Goal: Information Seeking & Learning: Understand process/instructions

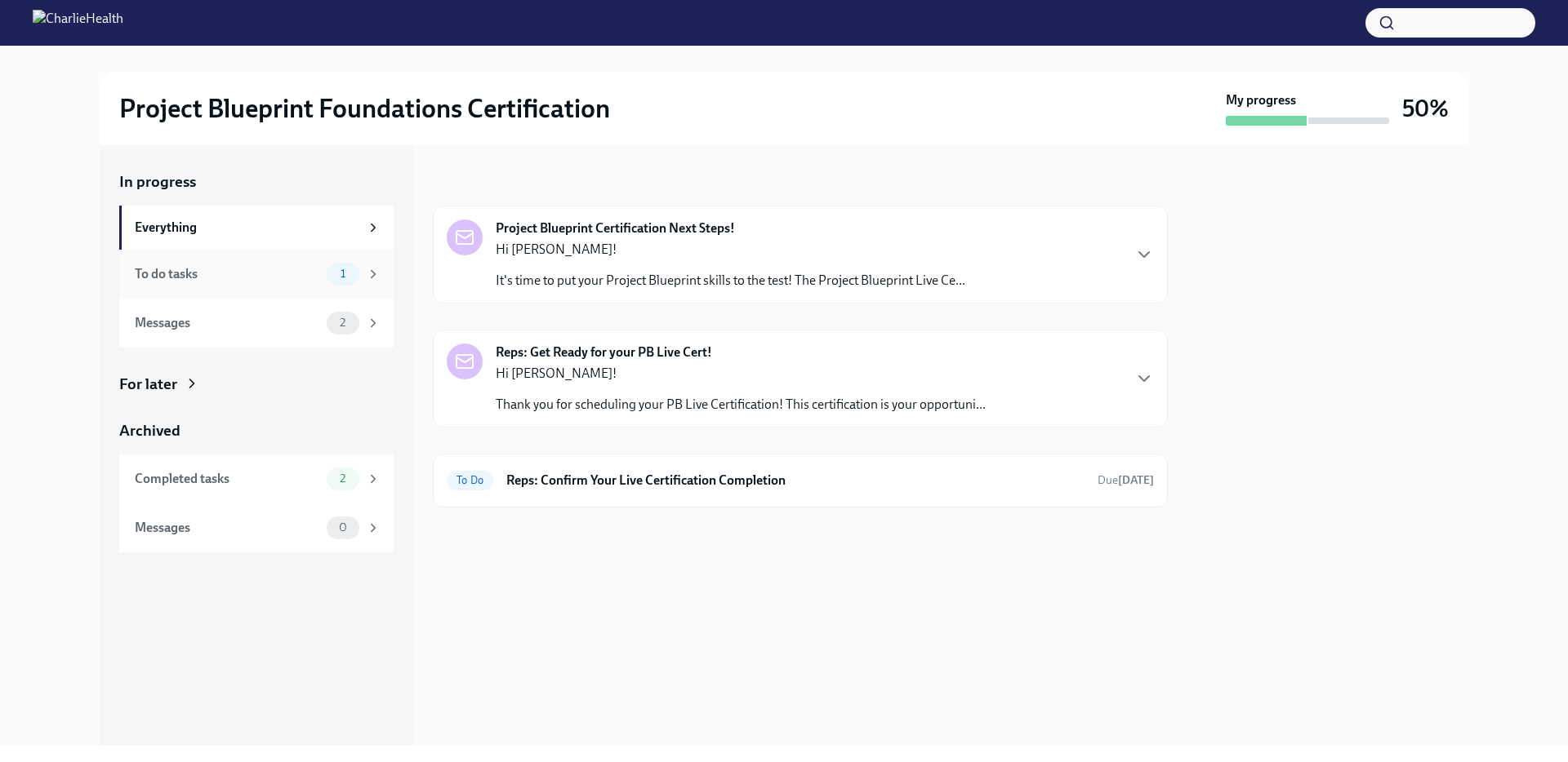
click at [250, 285] on div "To do tasks 1" at bounding box center [257, 274] width 246 height 23
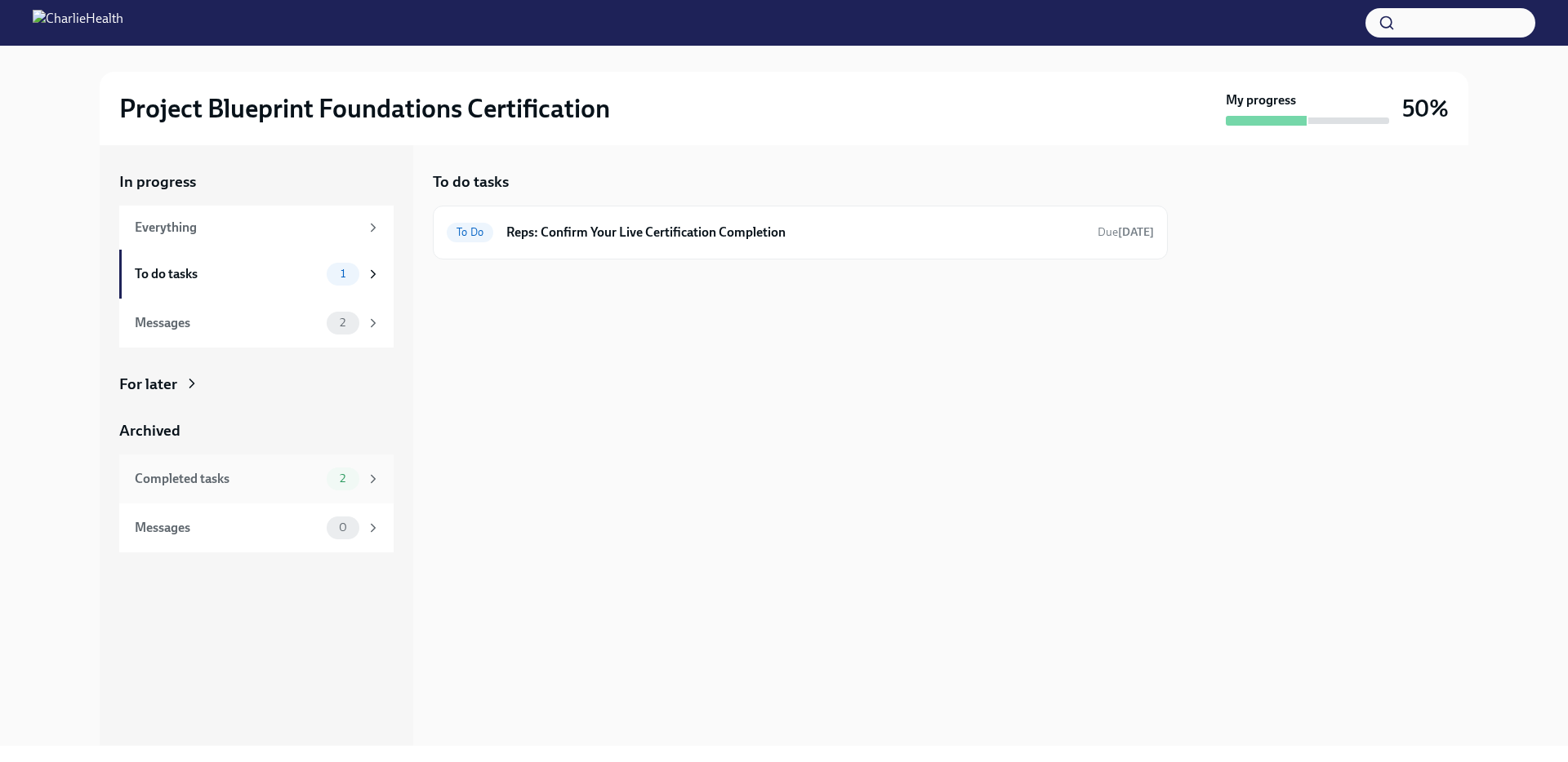
click at [235, 476] on div "Completed tasks" at bounding box center [227, 479] width 185 height 18
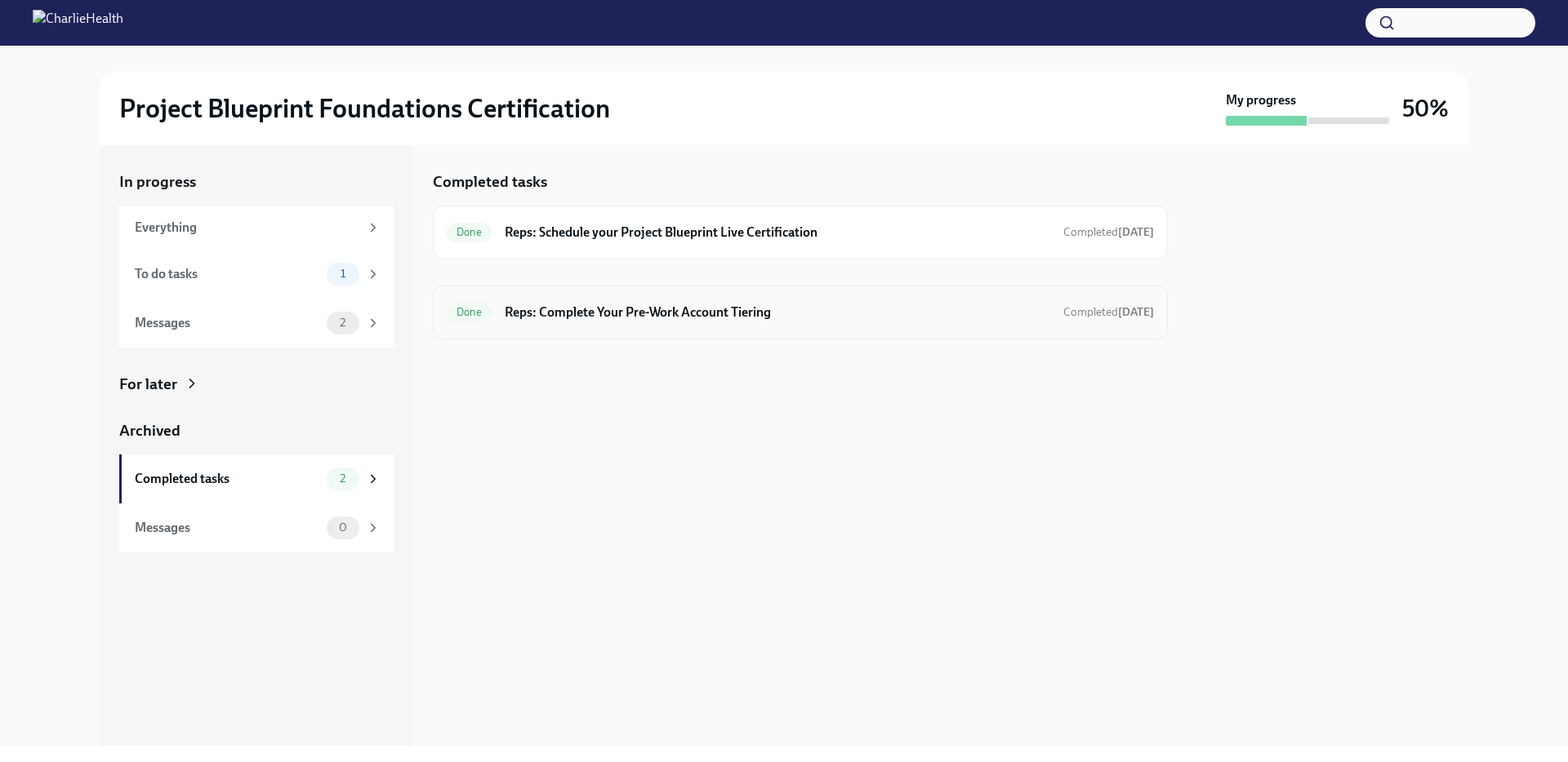
click at [633, 317] on h6 "Reps: Complete Your Pre-Work Account Tiering" at bounding box center [777, 312] width 546 height 18
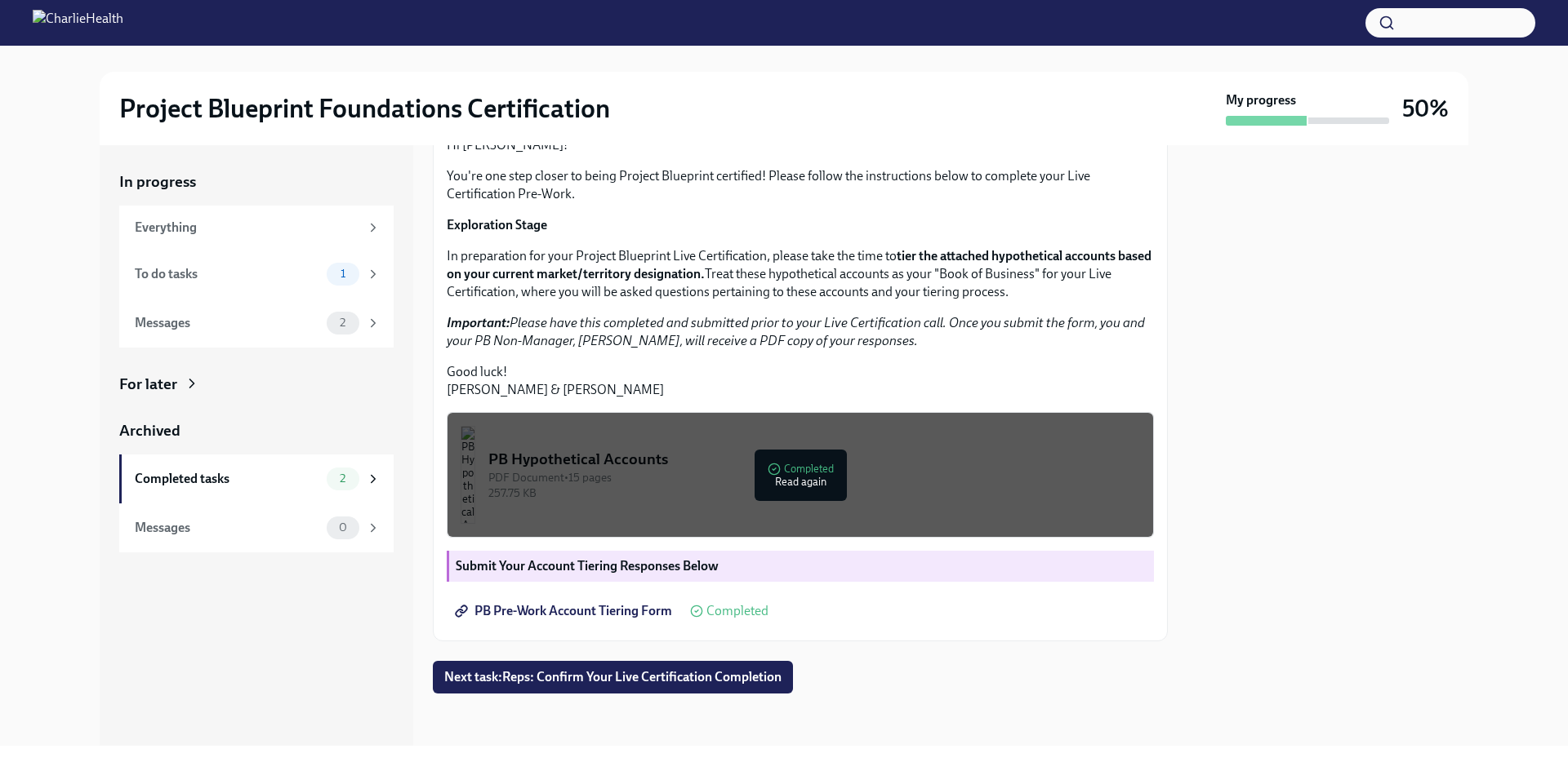
scroll to position [301, 0]
click at [631, 612] on span "PB Pre-Work Account Tiering Form" at bounding box center [565, 612] width 214 height 17
click at [612, 484] on button "PB Hypothetical Accounts PDF Document • 15 pages 257.75 KB Completed Read again" at bounding box center [800, 475] width 707 height 126
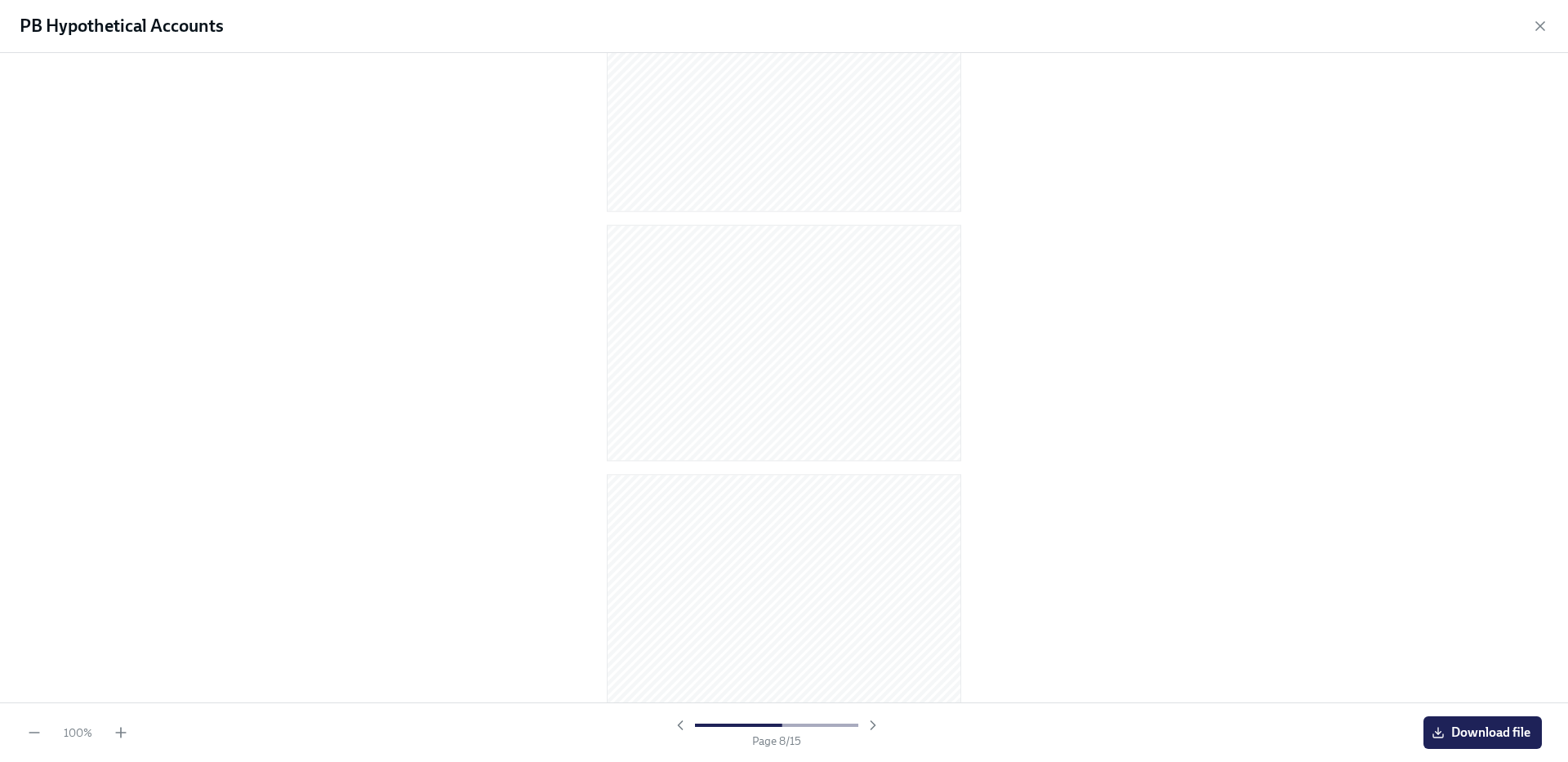
scroll to position [3106, 0]
click at [1550, 27] on div "PB Hypothetical Accounts" at bounding box center [784, 26] width 1568 height 53
click at [1546, 27] on icon "button" at bounding box center [1541, 26] width 17 height 17
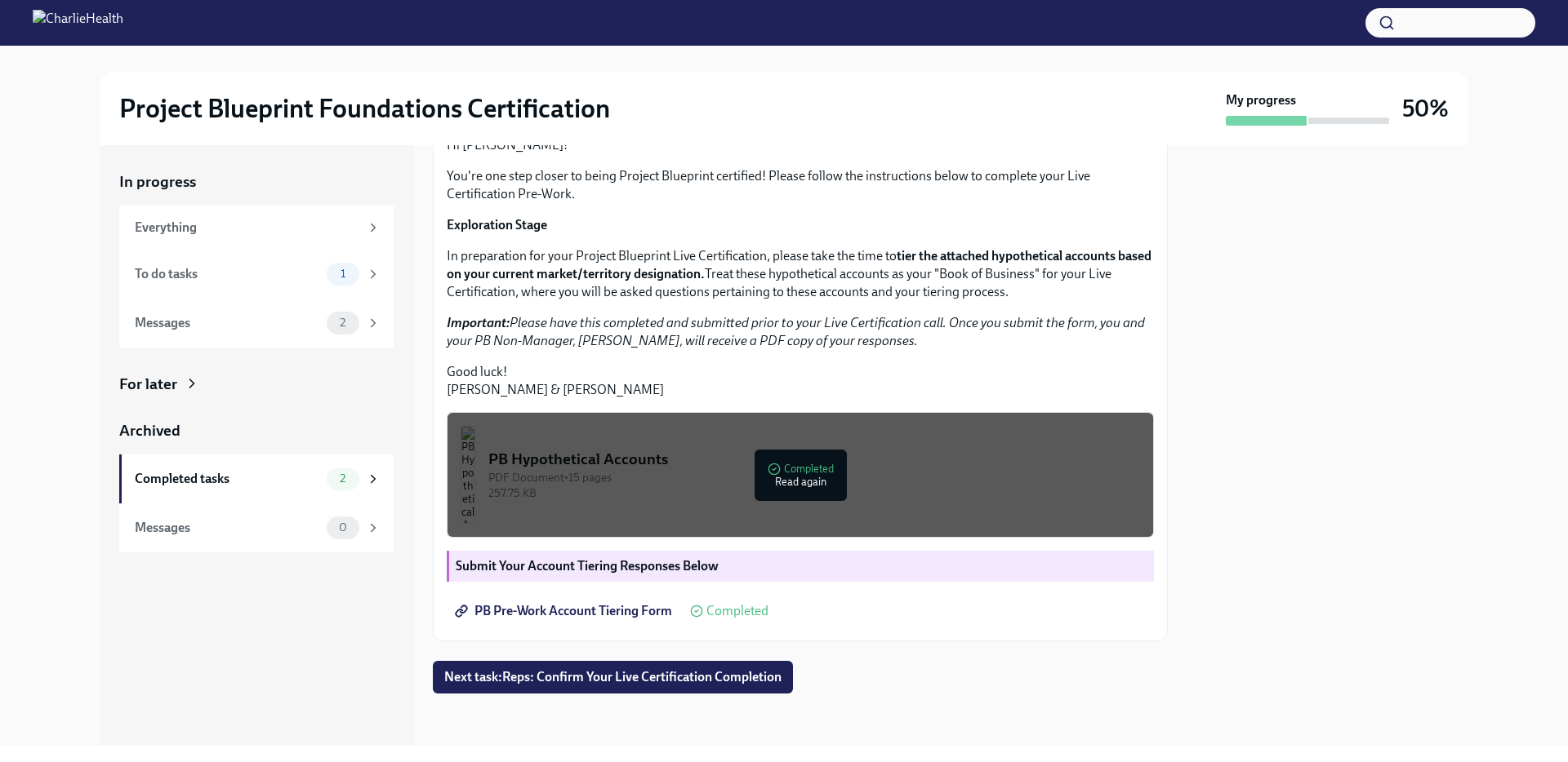
scroll to position [301, 0]
click at [624, 680] on span "Next task : Reps: Confirm Your Live Certification Completion" at bounding box center [613, 678] width 337 height 17
click at [461, 607] on icon at bounding box center [464, 610] width 7 height 7
